Goal: Check status

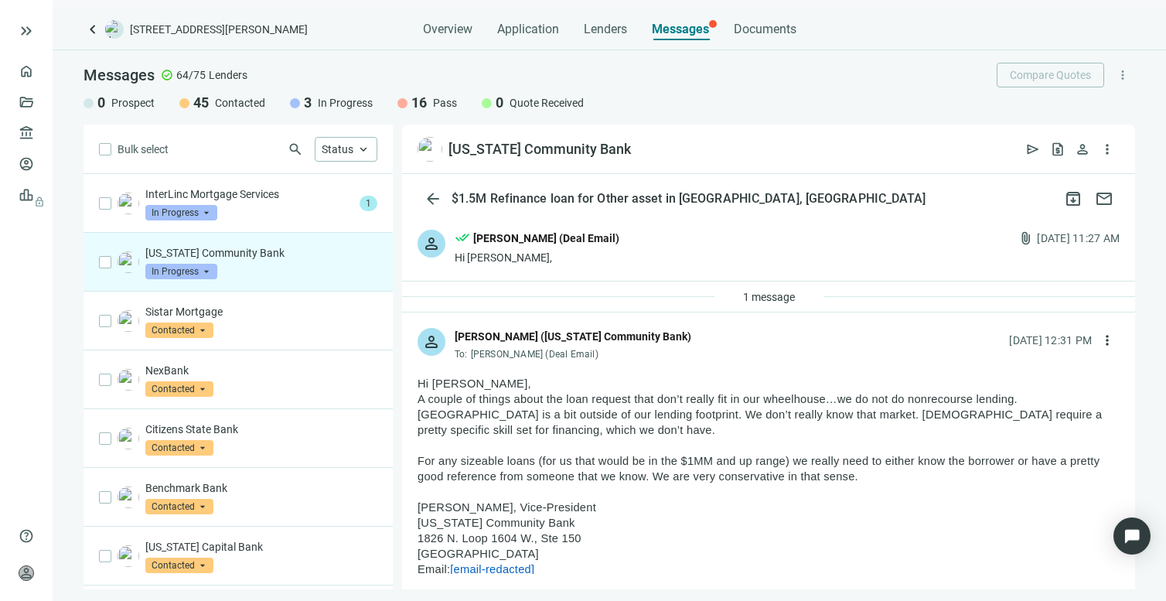
click at [242, 270] on div "Texas Community Bank In Progress arrow_drop_down" at bounding box center [261, 262] width 232 height 34
click at [206, 271] on span "In Progress" at bounding box center [181, 271] width 72 height 15
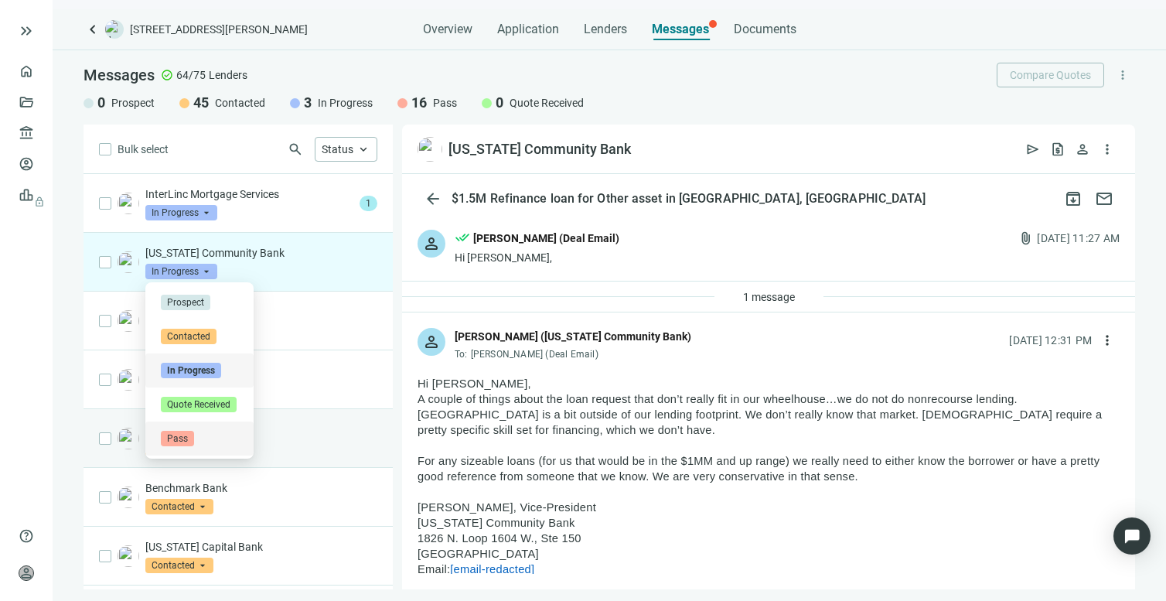
click at [172, 435] on span "Pass" at bounding box center [177, 438] width 33 height 15
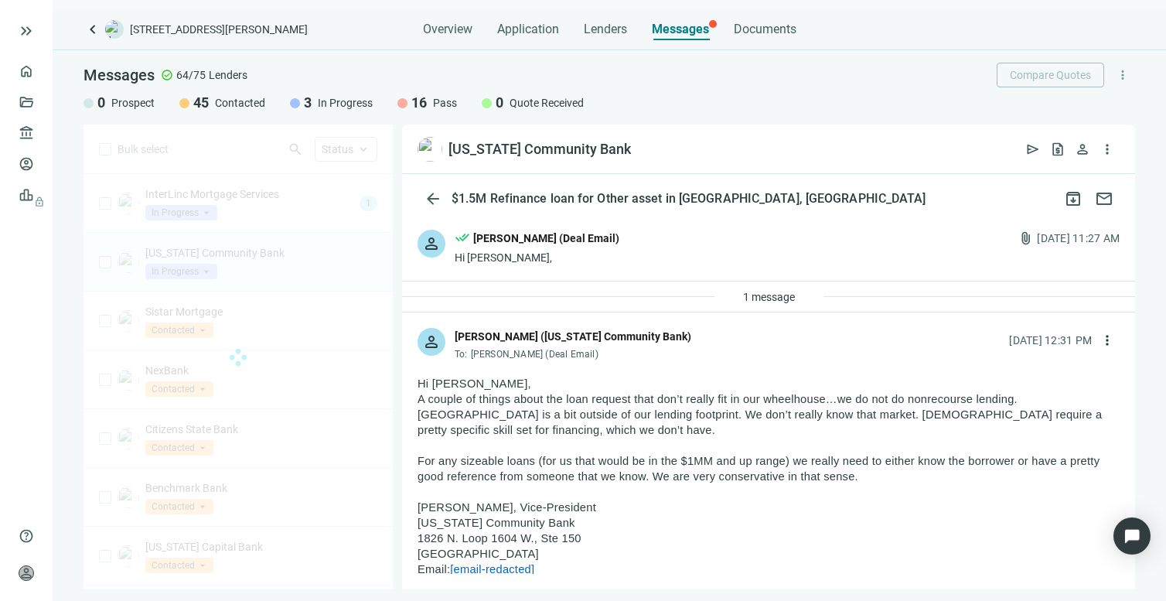
click at [265, 202] on div at bounding box center [238, 356] width 309 height 465
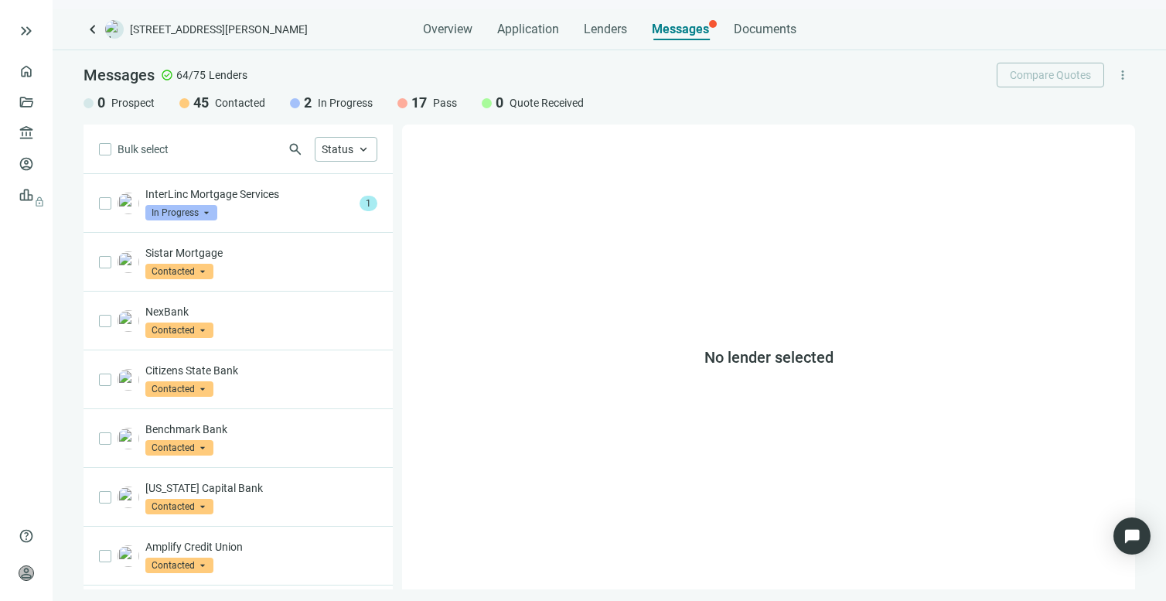
click at [265, 202] on div "InterLinc Mortgage Services In Progress arrow_drop_down" at bounding box center [249, 203] width 208 height 34
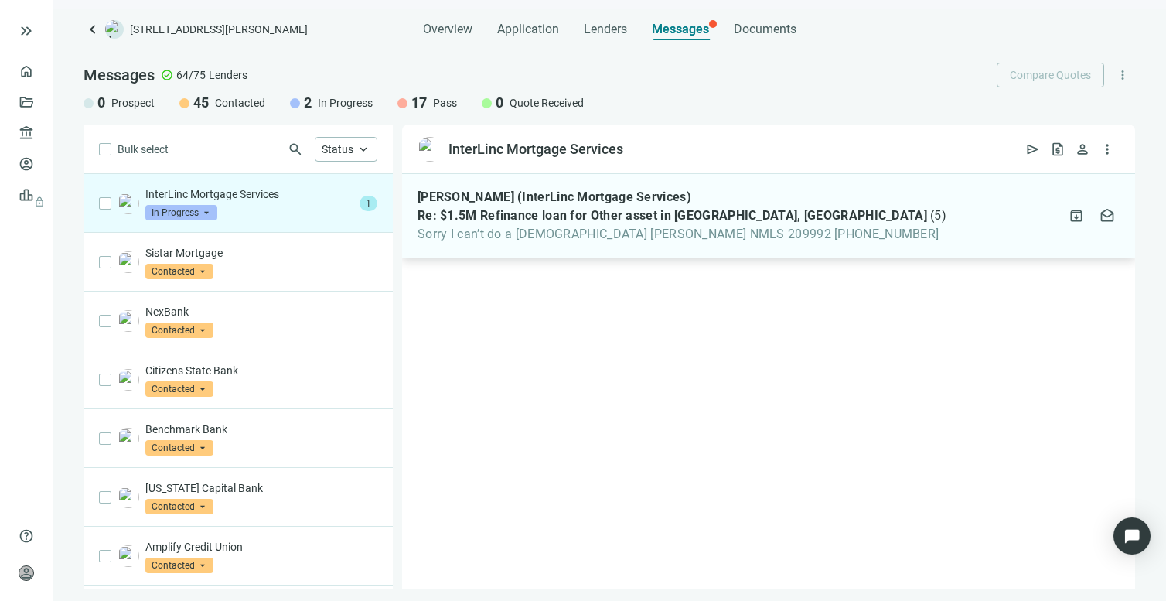
click at [612, 236] on span "Sorry I can’t do a church Robert K Bowker NMLS 209992 512-577-5626" at bounding box center [682, 234] width 529 height 15
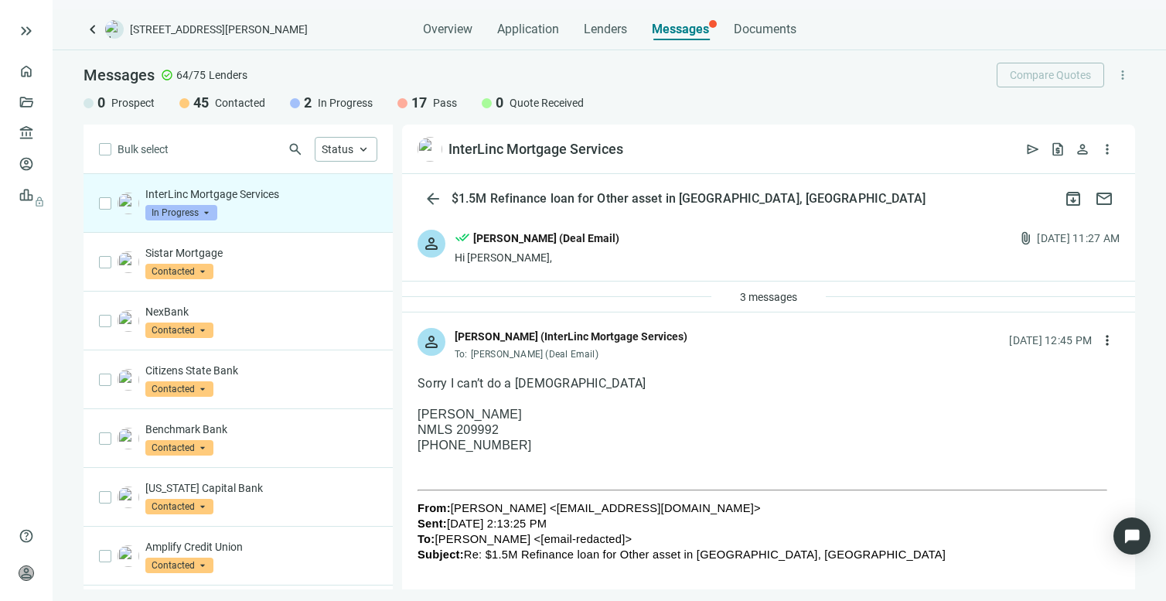
click at [196, 210] on span "In Progress" at bounding box center [181, 212] width 72 height 15
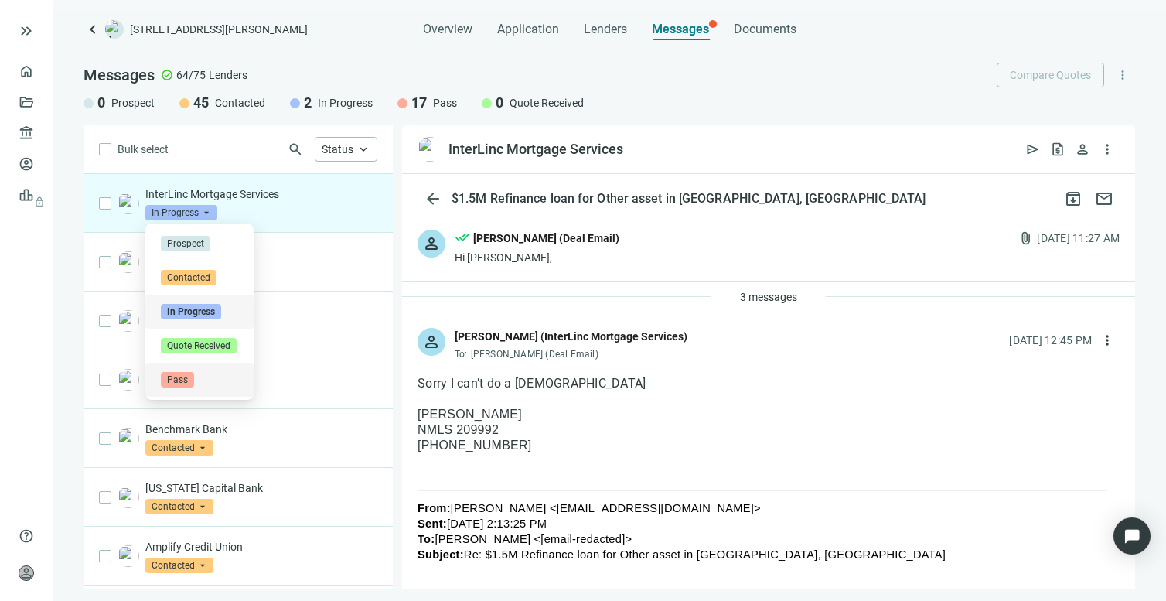
click at [176, 380] on span "Pass" at bounding box center [177, 379] width 33 height 15
